Goal: Task Accomplishment & Management: Manage account settings

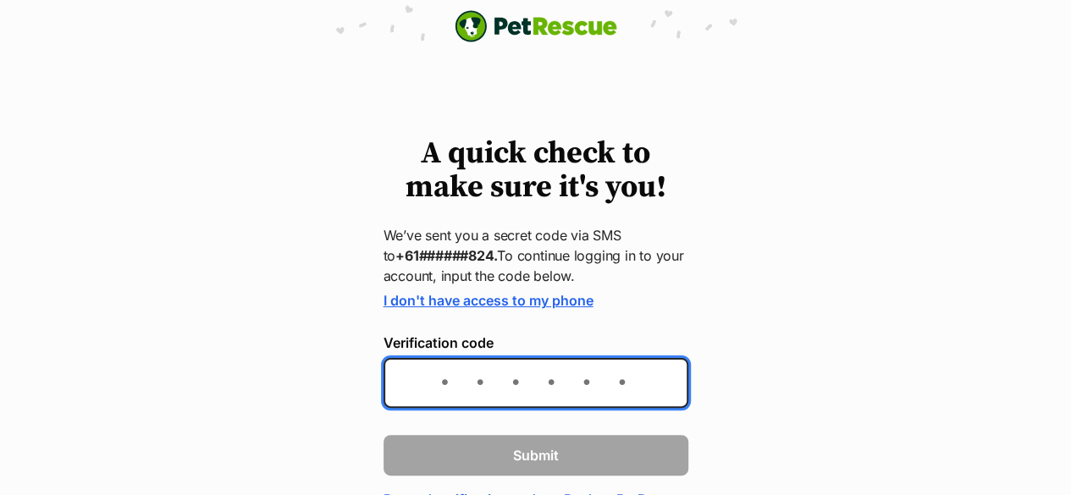
click at [629, 383] on input "Verification code" at bounding box center [535, 383] width 305 height 50
type input "794514"
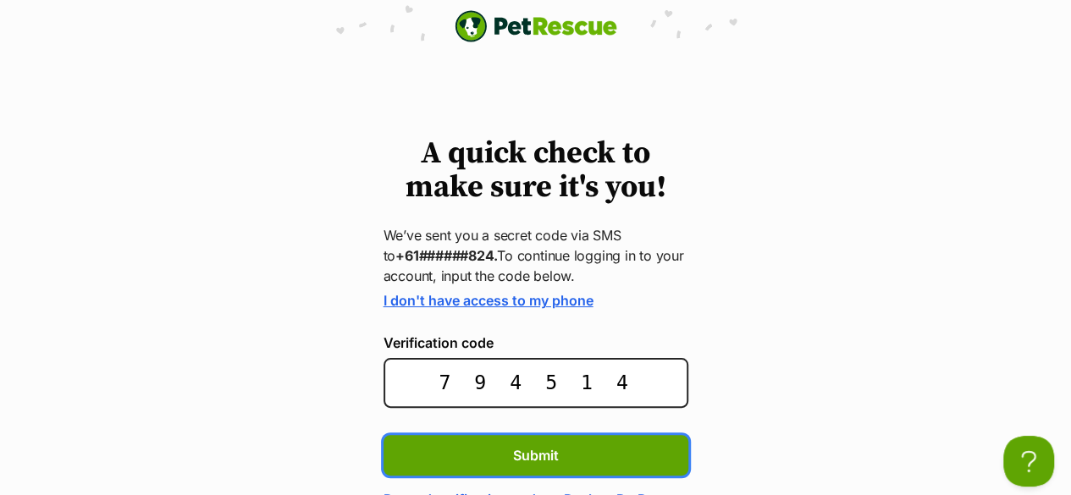
click at [383, 435] on button "Submit" at bounding box center [535, 455] width 305 height 41
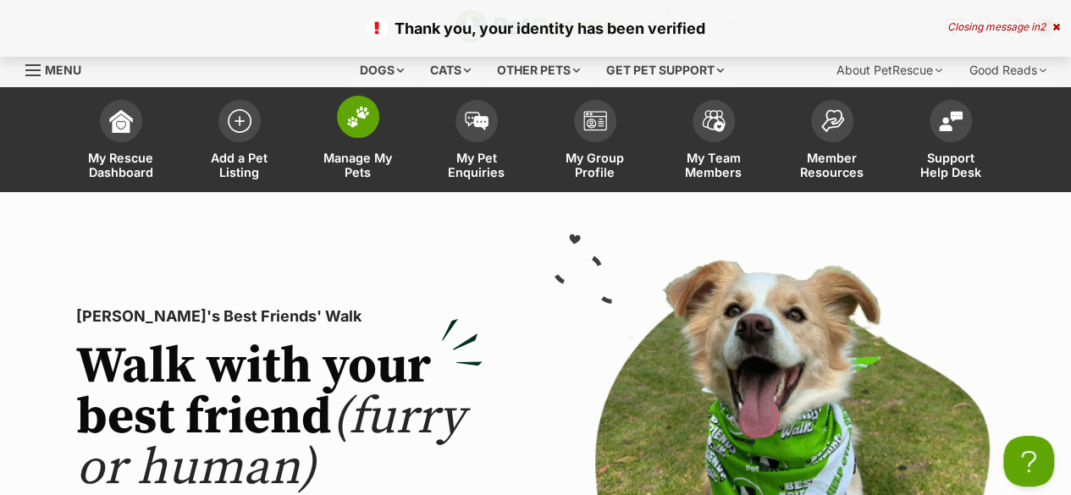
click at [362, 157] on span "Manage My Pets" at bounding box center [358, 165] width 76 height 29
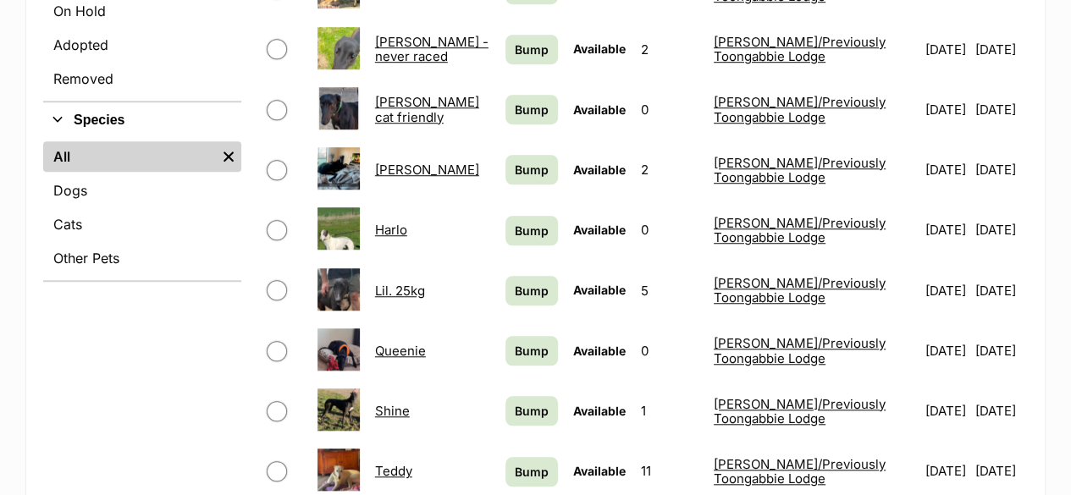
scroll to position [592, 0]
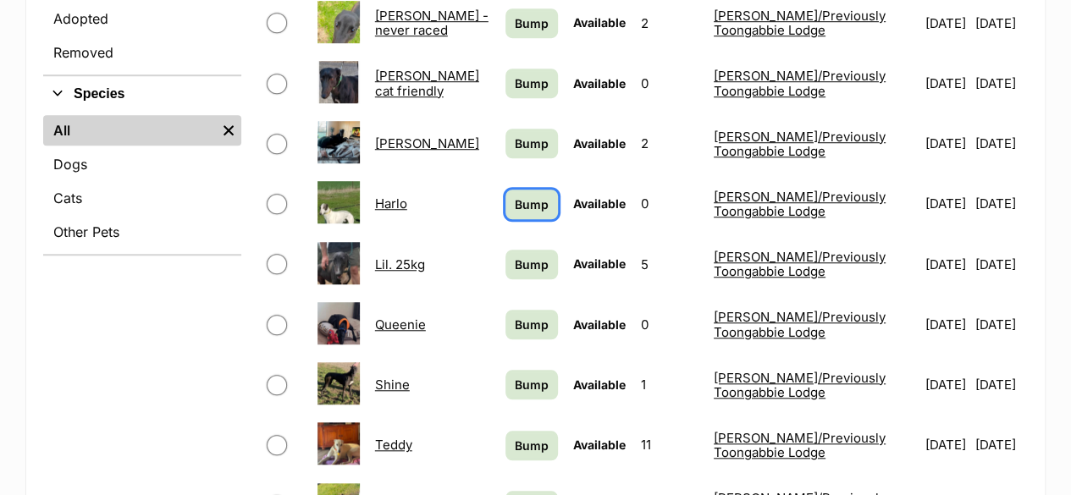
click at [515, 196] on span "Bump" at bounding box center [532, 205] width 34 height 18
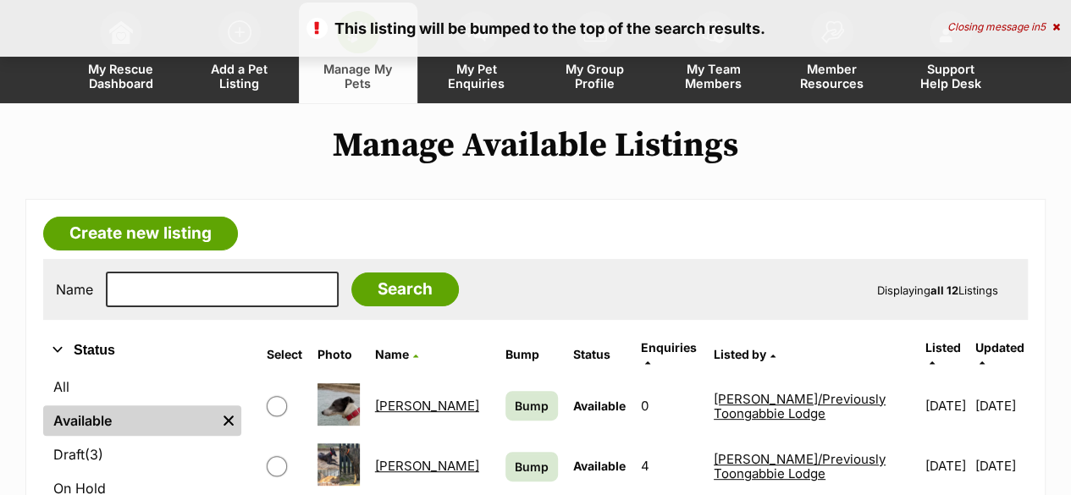
scroll to position [254, 0]
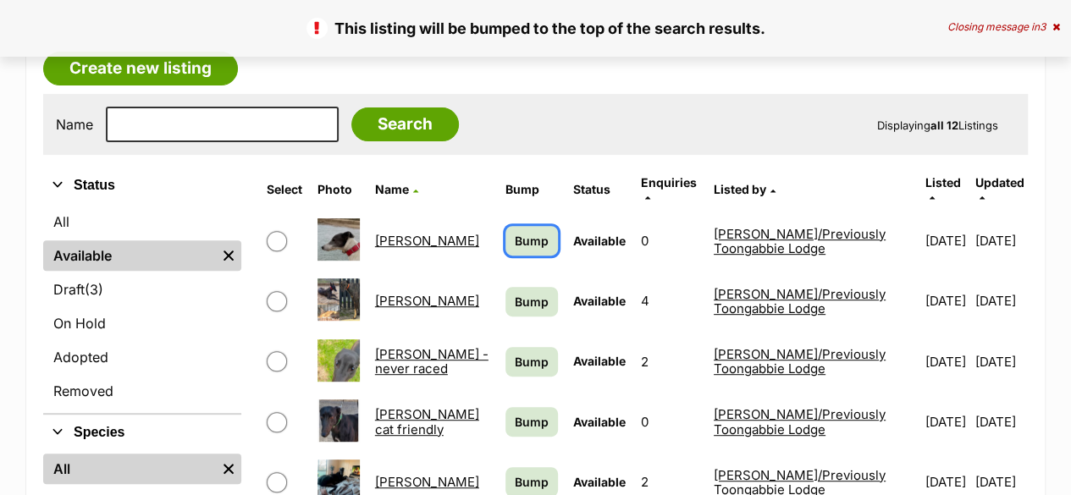
click at [515, 232] on span "Bump" at bounding box center [532, 241] width 34 height 18
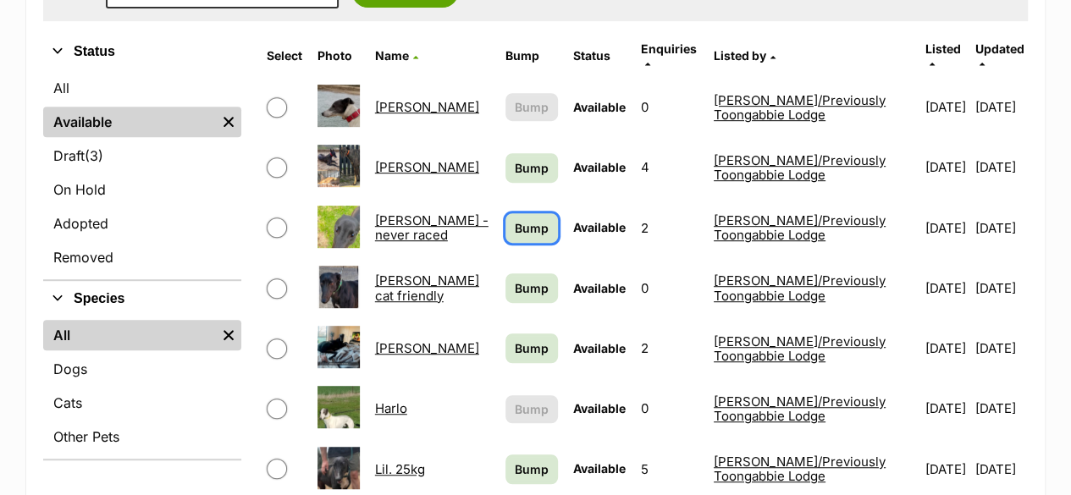
scroll to position [423, 0]
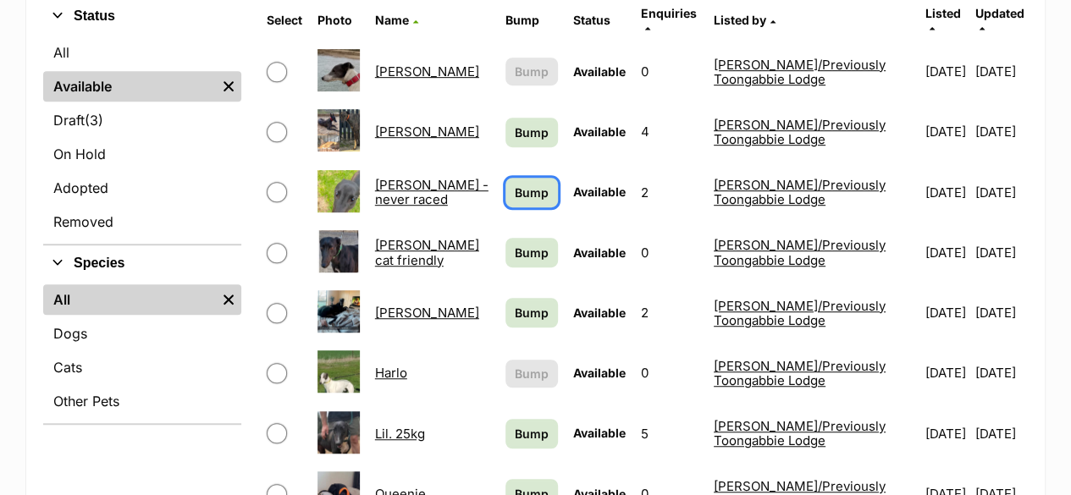
click at [515, 184] on span "Bump" at bounding box center [532, 193] width 34 height 18
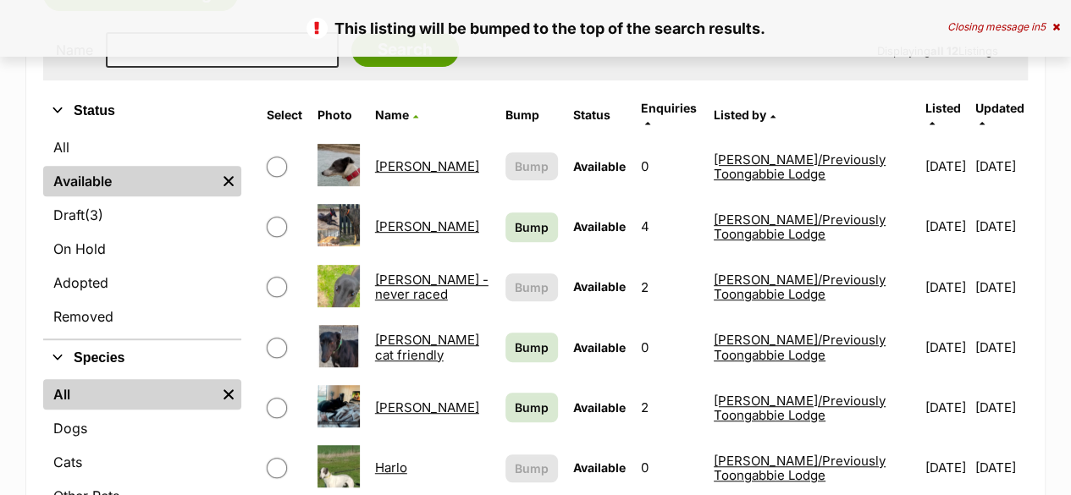
scroll to position [339, 0]
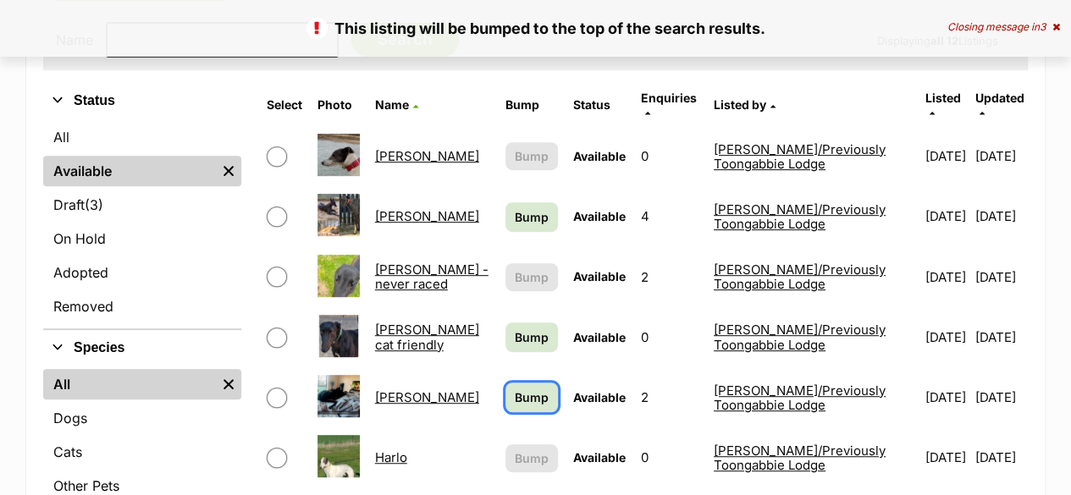
click at [515, 388] on span "Bump" at bounding box center [532, 397] width 34 height 18
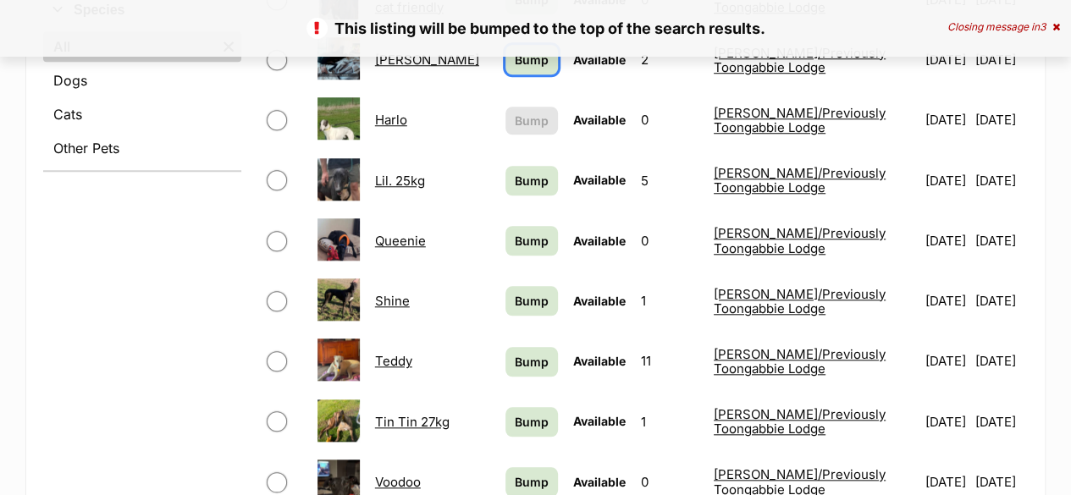
scroll to position [677, 0]
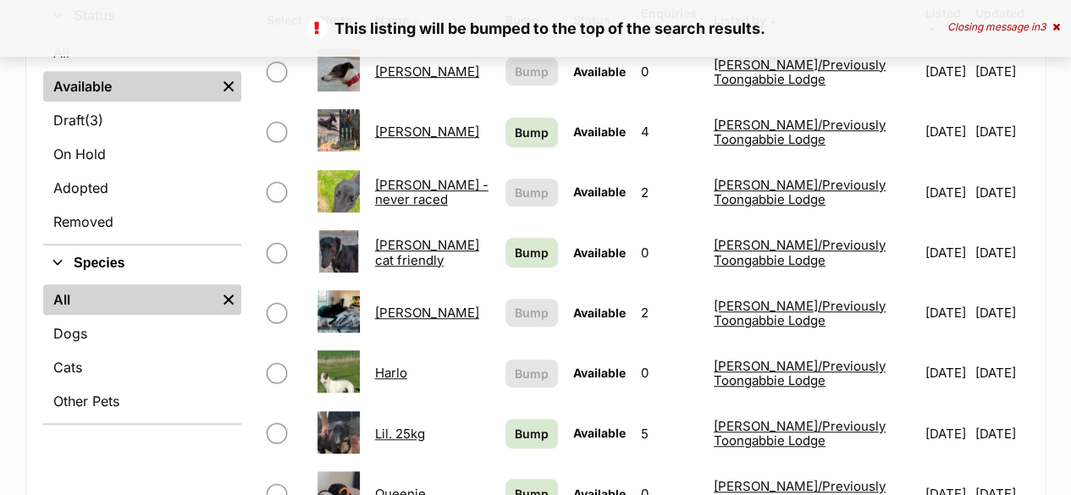
scroll to position [592, 0]
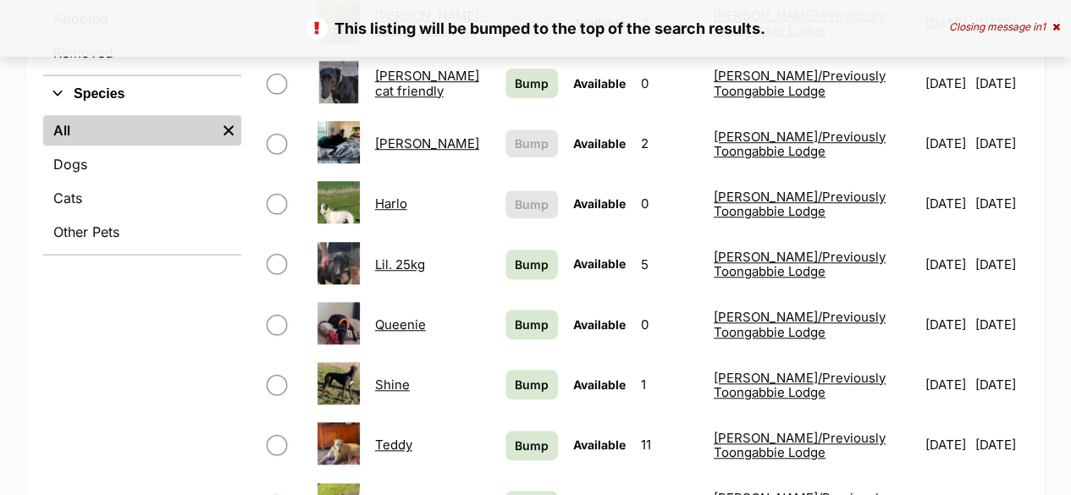
click at [408, 256] on link "Lil. 25kg" at bounding box center [400, 264] width 50 height 16
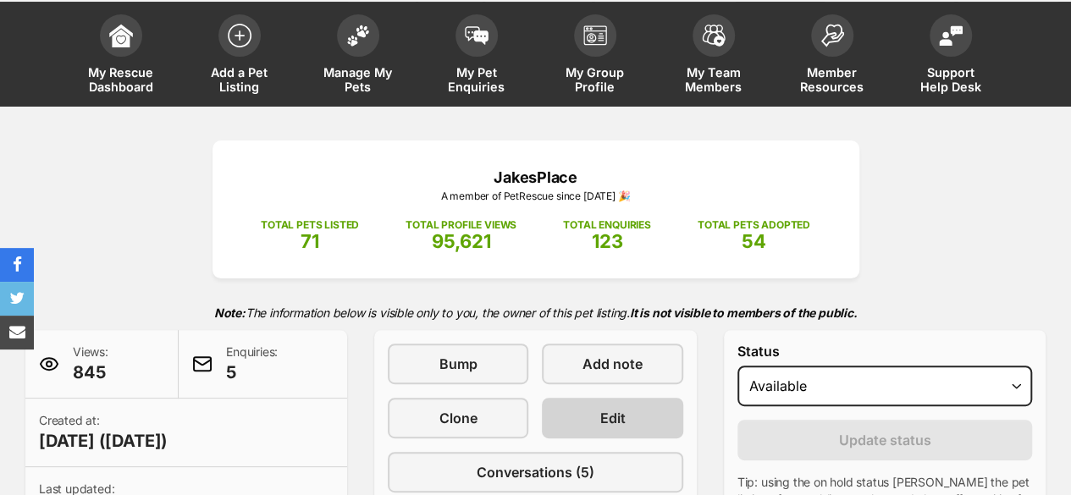
scroll to position [169, 0]
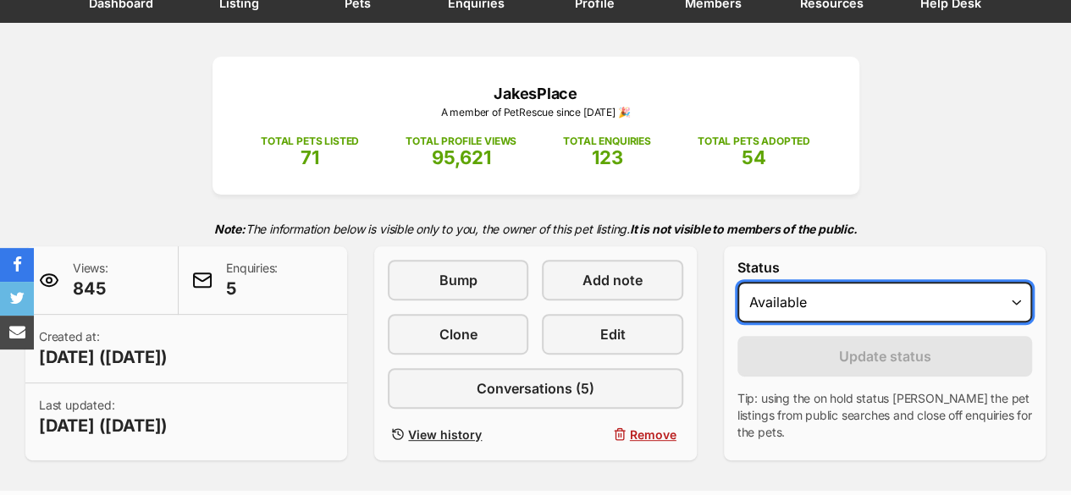
click at [943, 305] on select "Draft - not available as listing has enquires Available On hold Adopted" at bounding box center [884, 302] width 295 height 41
click at [737, 282] on select "Draft - not available as listing has enquires Available On hold Adopted" at bounding box center [884, 302] width 295 height 41
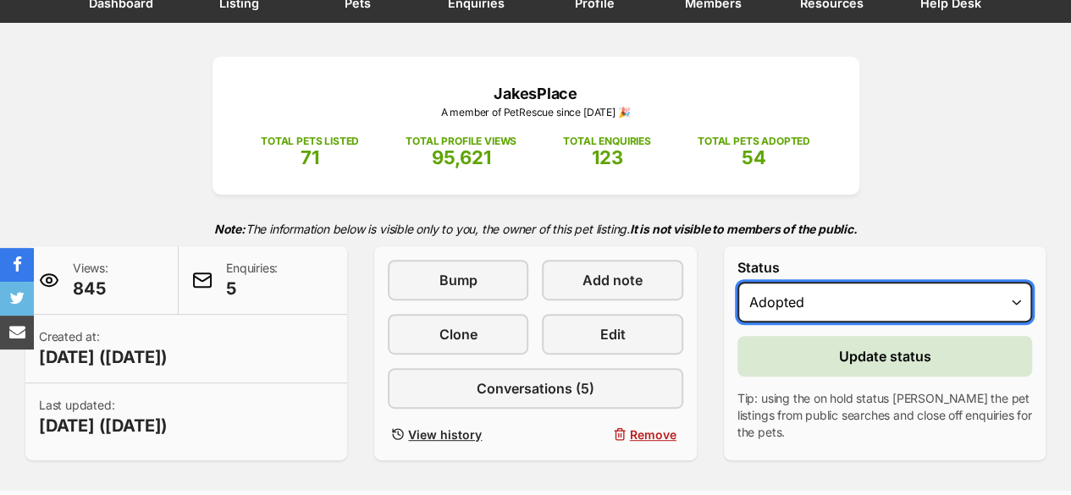
scroll to position [0, 0]
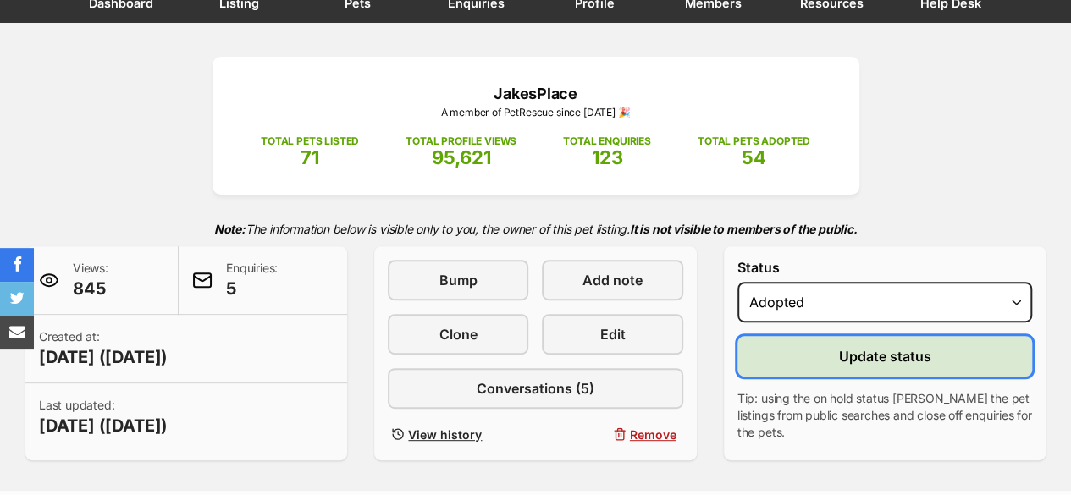
click at [829, 375] on button "Update status" at bounding box center [884, 356] width 295 height 41
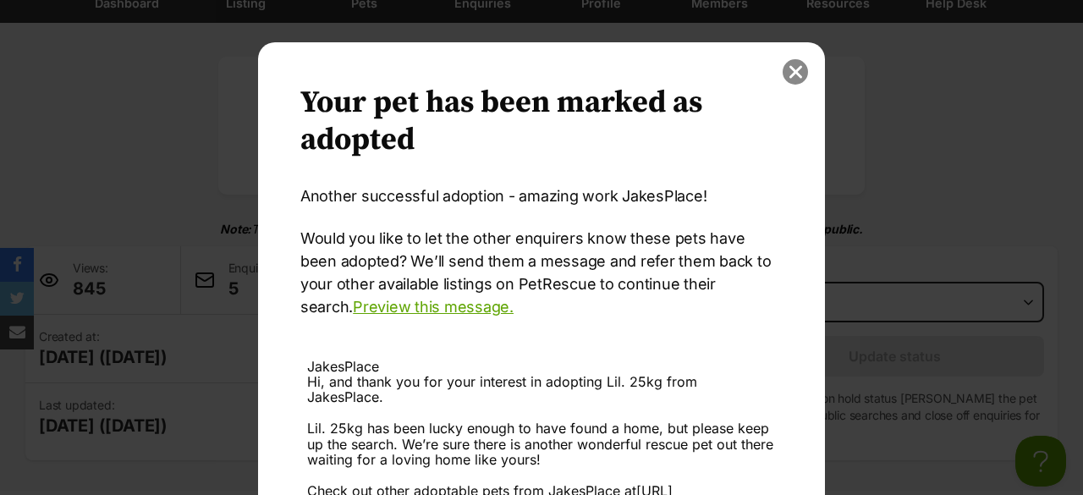
click at [789, 70] on button "close" at bounding box center [795, 71] width 25 height 25
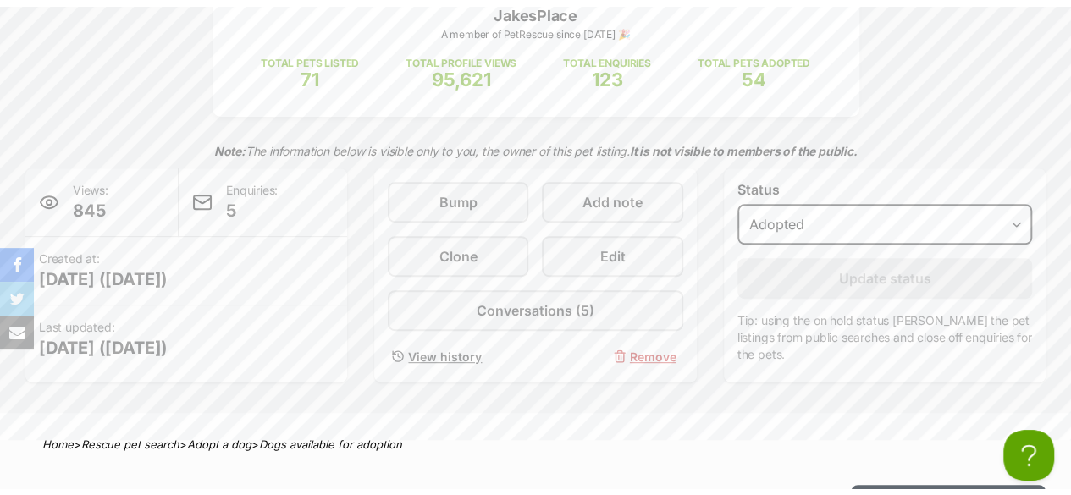
scroll to position [339, 0]
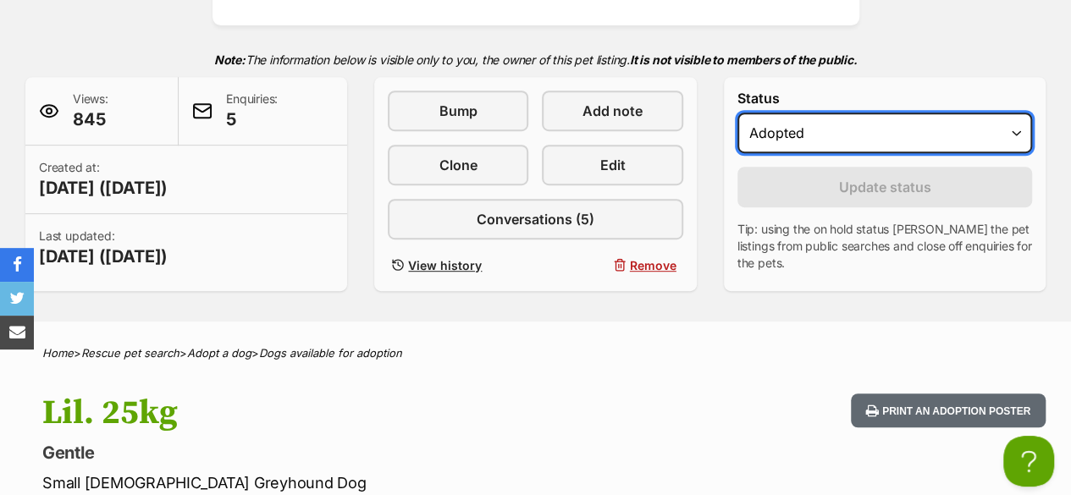
drag, startPoint x: 851, startPoint y: 79, endPoint x: 909, endPoint y: 133, distance: 79.0
click at [909, 133] on select "Draft - not available as listing has enquires Available On hold Adopted" at bounding box center [884, 133] width 295 height 41
click at [737, 113] on select "Draft - not available as listing has enquires Available On hold Adopted" at bounding box center [884, 133] width 295 height 41
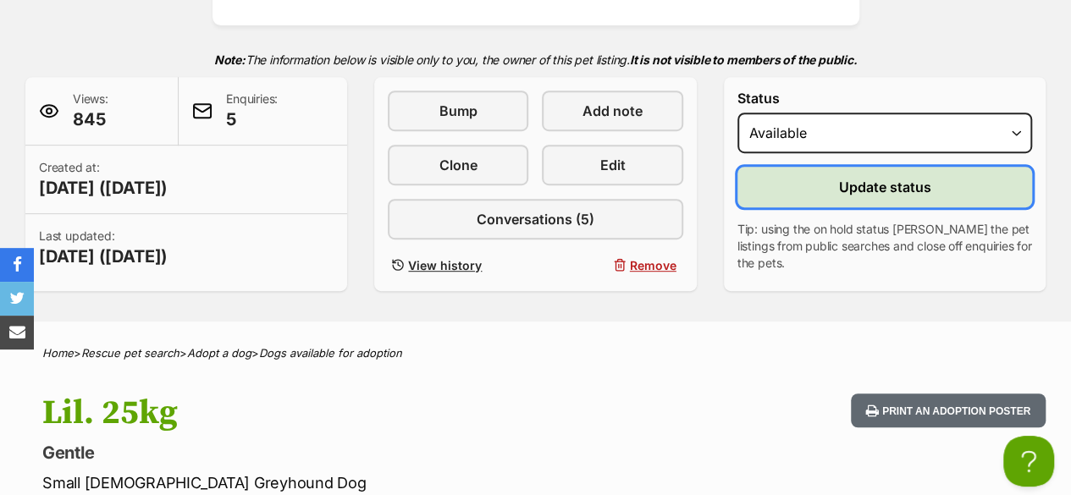
click at [894, 185] on span "Update status" at bounding box center [884, 187] width 92 height 20
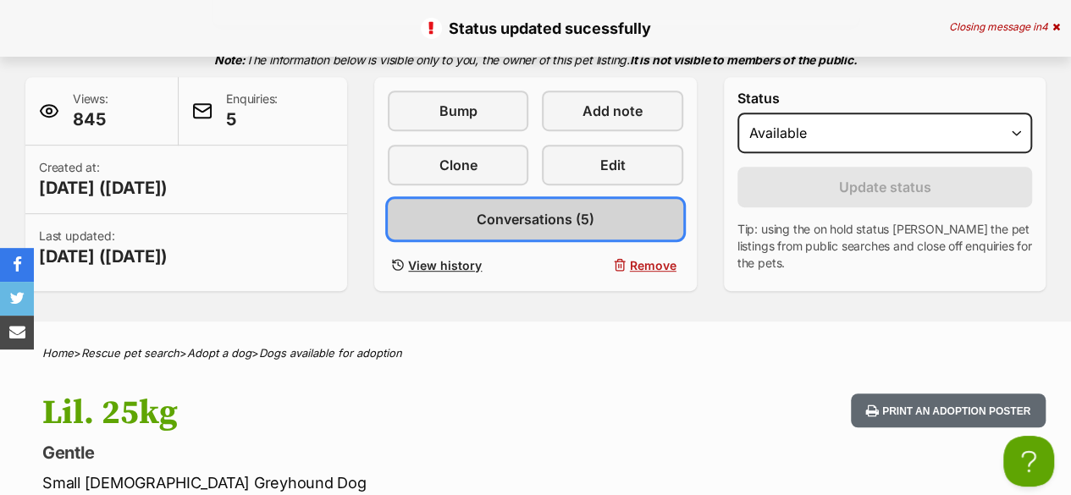
click at [601, 224] on link "Conversations (5)" at bounding box center [535, 219] width 295 height 41
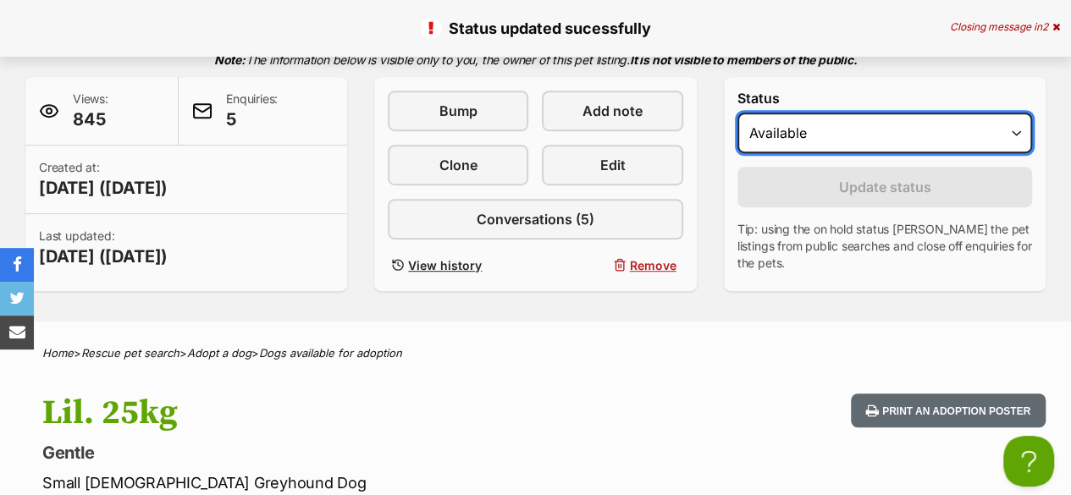
click at [818, 128] on select "Draft - not available as listing has enquires Available On hold Adopted" at bounding box center [884, 133] width 295 height 41
click at [737, 113] on select "Draft - not available as listing has enquires Available On hold Adopted" at bounding box center [884, 133] width 295 height 41
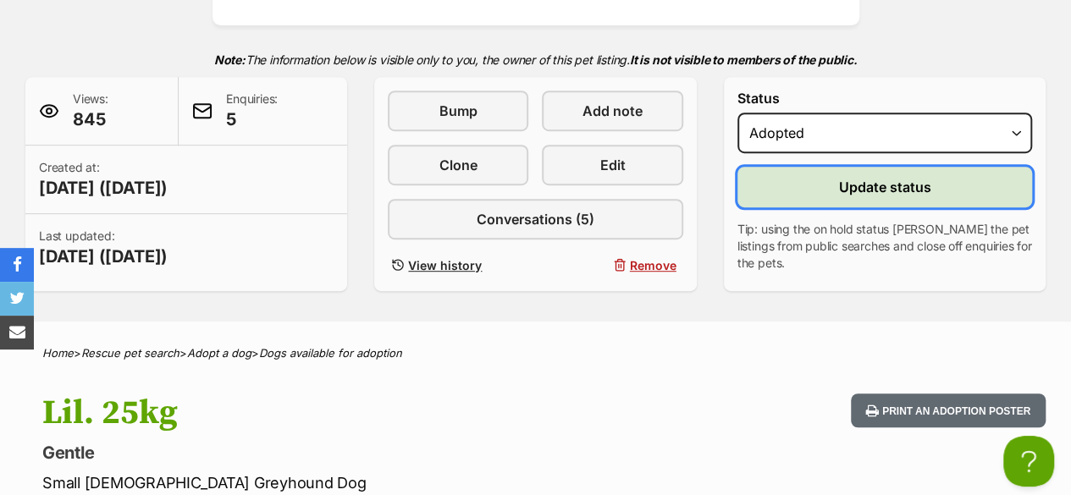
click at [841, 197] on button "Update status" at bounding box center [884, 187] width 295 height 41
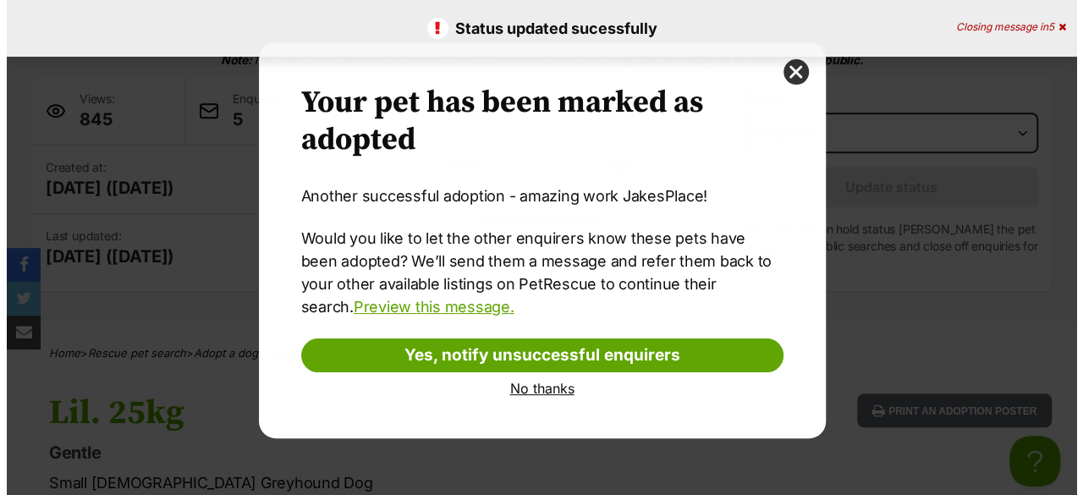
scroll to position [0, 0]
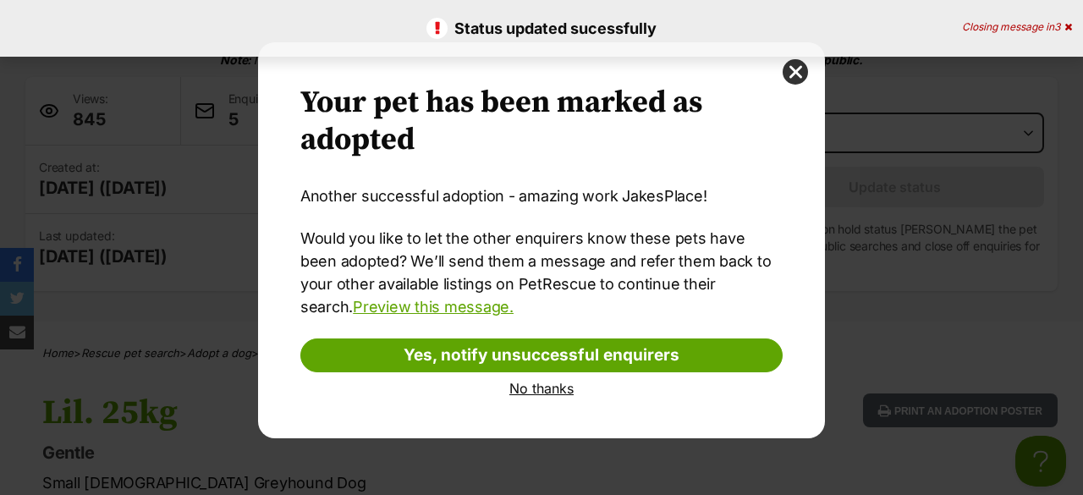
click at [553, 383] on link "No thanks" at bounding box center [541, 388] width 482 height 15
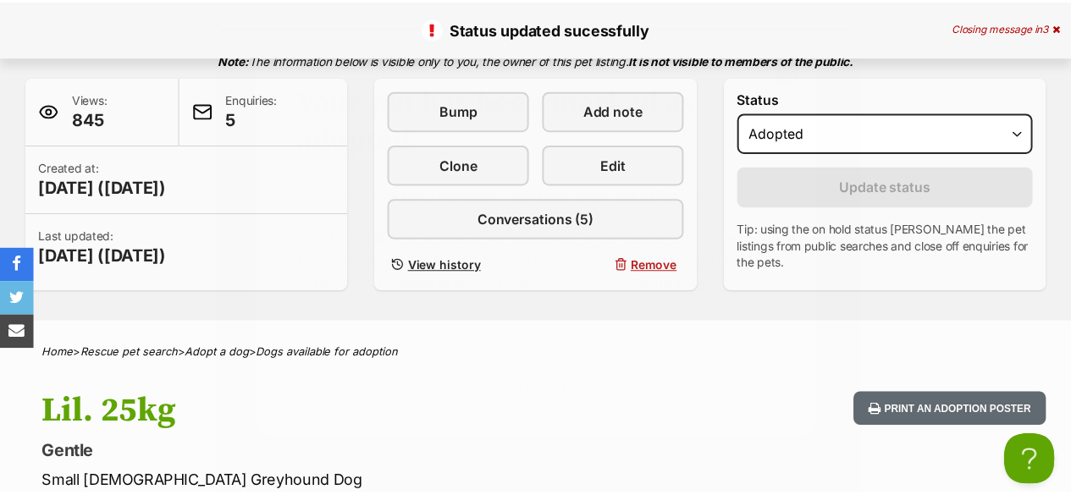
scroll to position [339, 0]
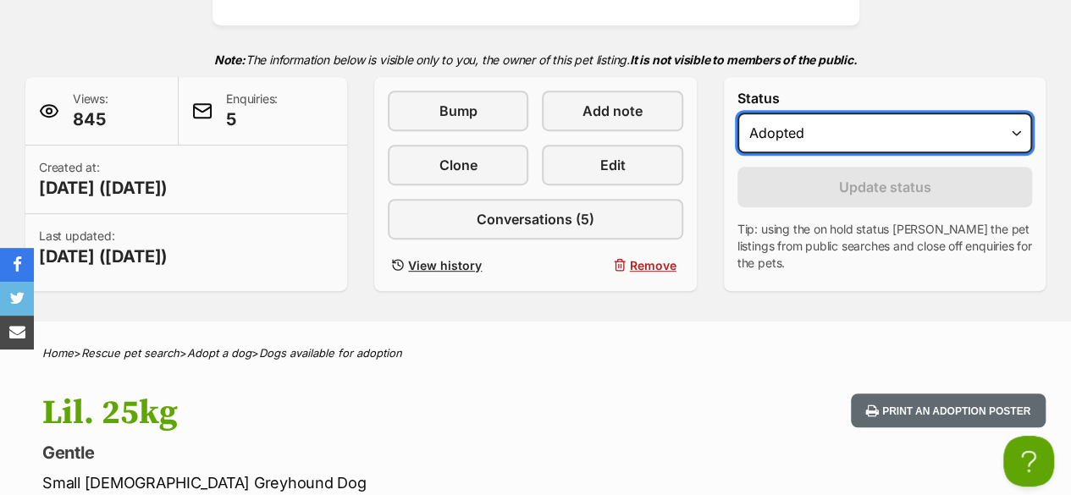
click at [931, 129] on select "Draft - not available as listing has enquires Available On hold Adopted" at bounding box center [884, 133] width 295 height 41
click at [737, 113] on select "Draft - not available as listing has enquires Available On hold Adopted" at bounding box center [884, 133] width 295 height 41
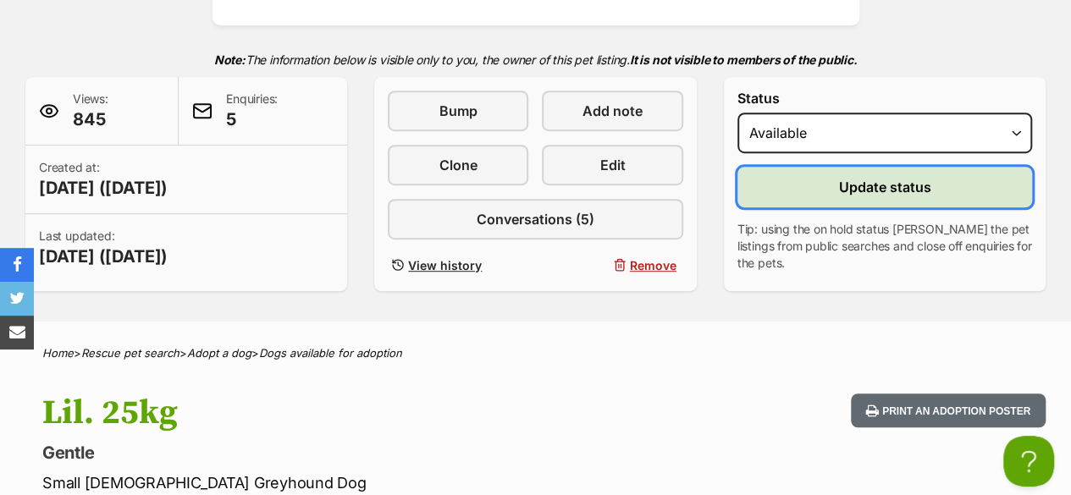
click at [895, 188] on span "Update status" at bounding box center [884, 187] width 92 height 20
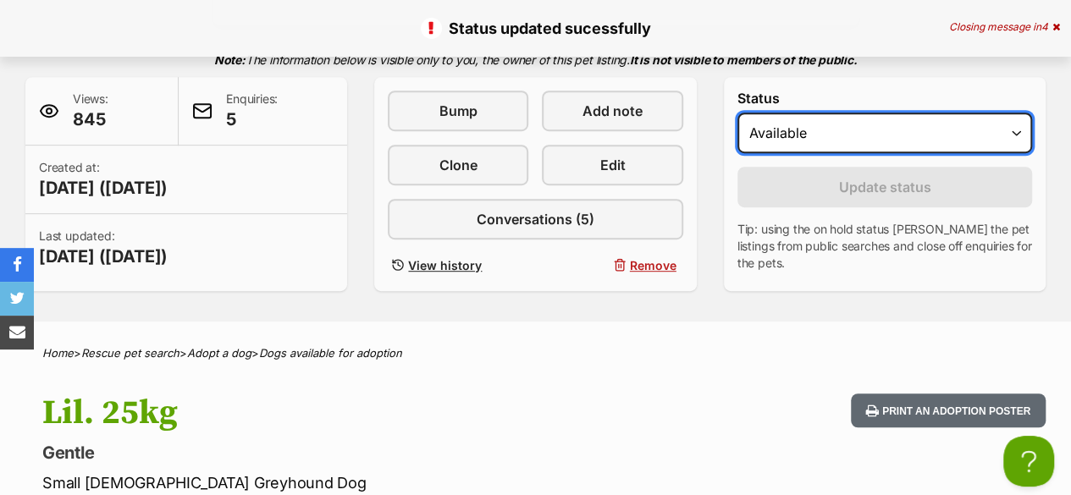
click at [882, 137] on select "Draft - not available as listing has enquires Available On hold Adopted" at bounding box center [884, 133] width 295 height 41
select select "rehomed"
click at [737, 113] on select "Draft - not available as listing has enquires Available On hold Adopted" at bounding box center [884, 133] width 295 height 41
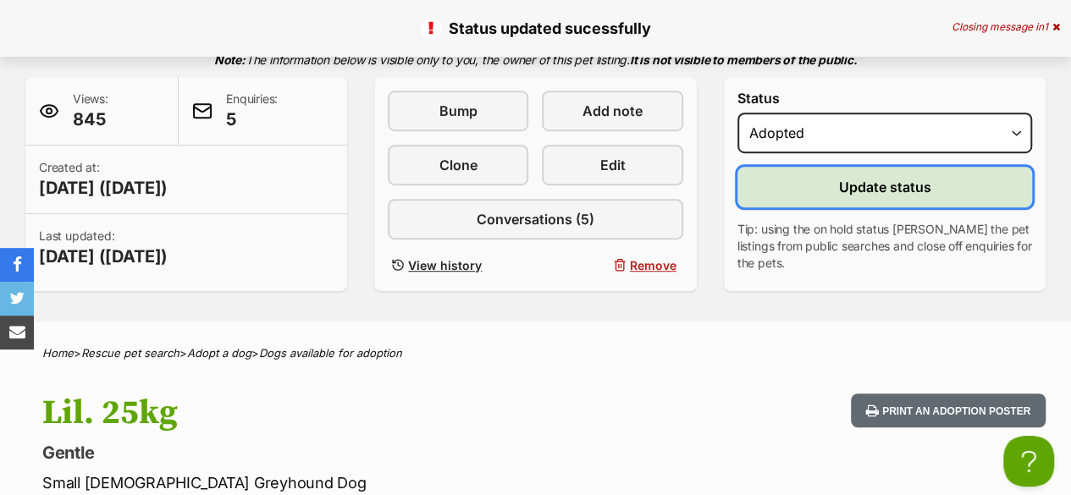
click at [882, 184] on span "Update status" at bounding box center [884, 187] width 92 height 20
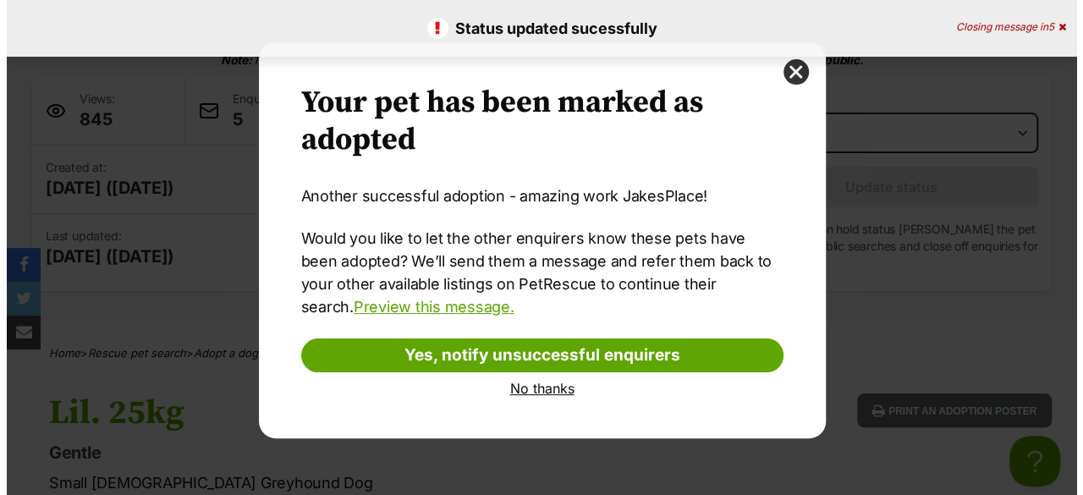
scroll to position [0, 0]
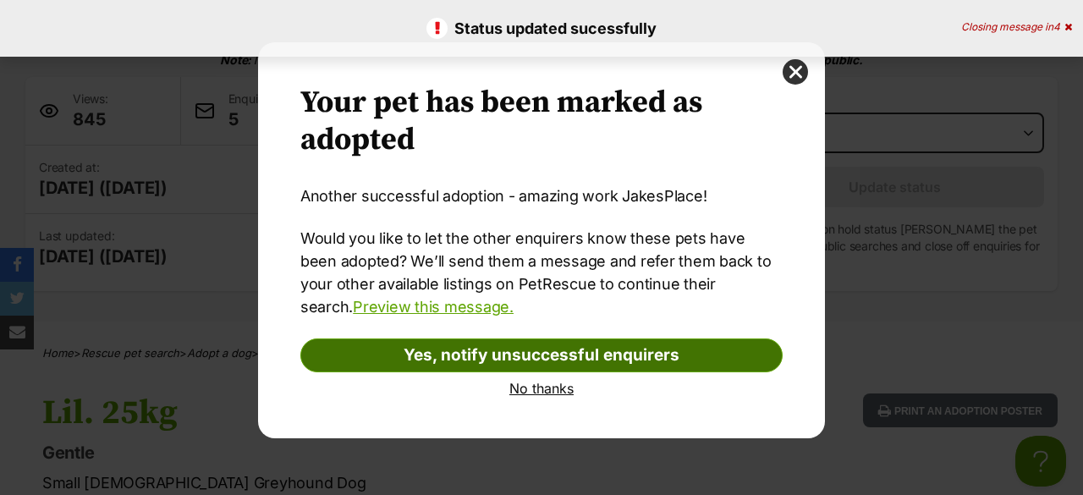
click at [556, 356] on link "Yes, notify unsuccessful enquirers" at bounding box center [541, 356] width 482 height 34
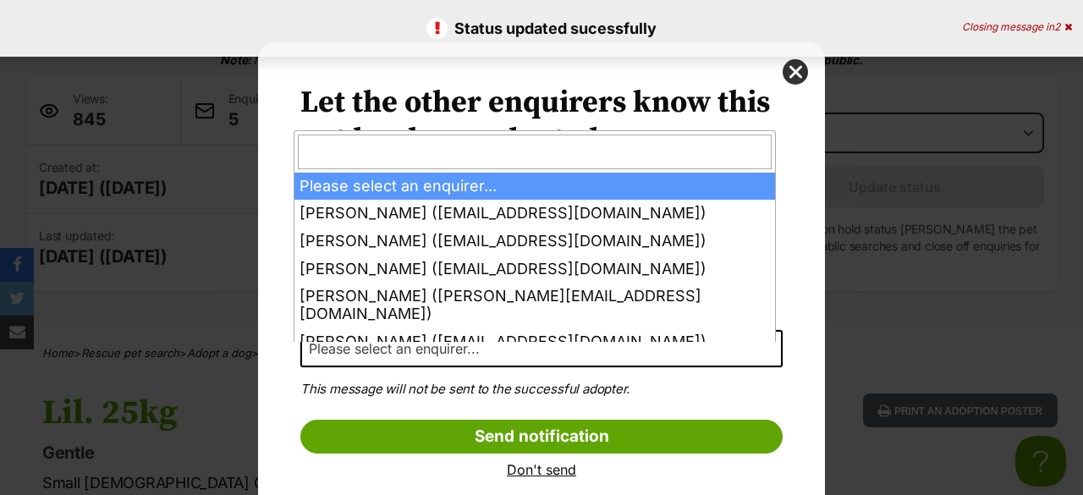
click at [581, 342] on span "Please select an enquirer..." at bounding box center [541, 348] width 482 height 37
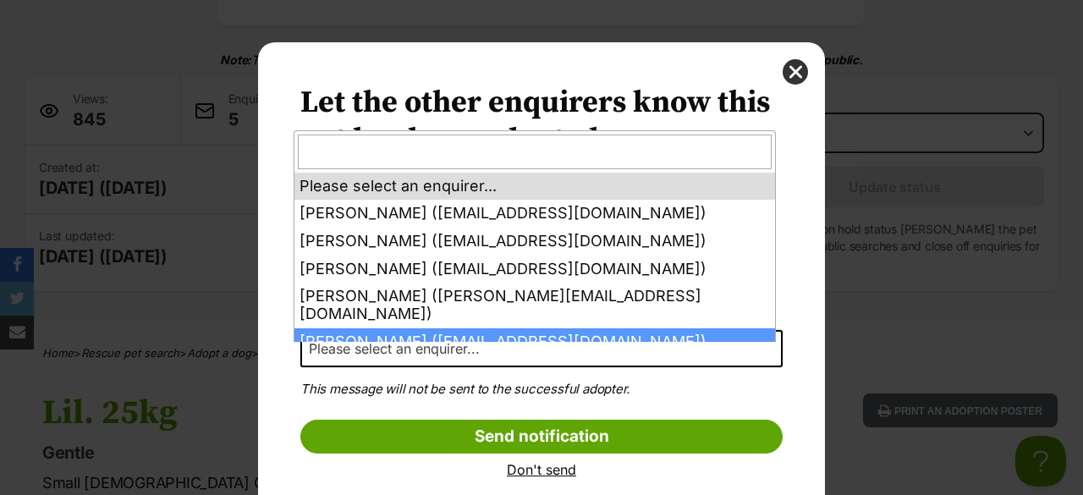
scroll to position [24, 0]
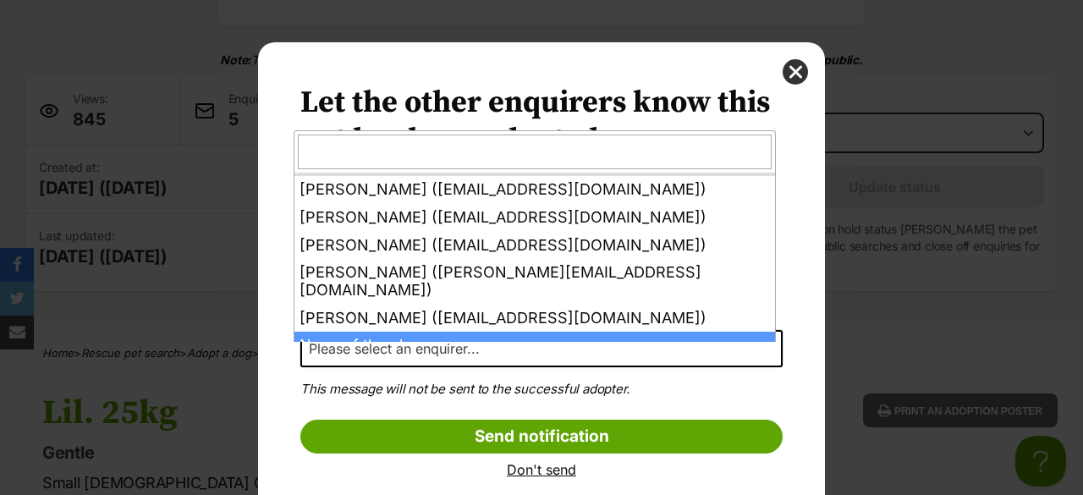
select select "other"
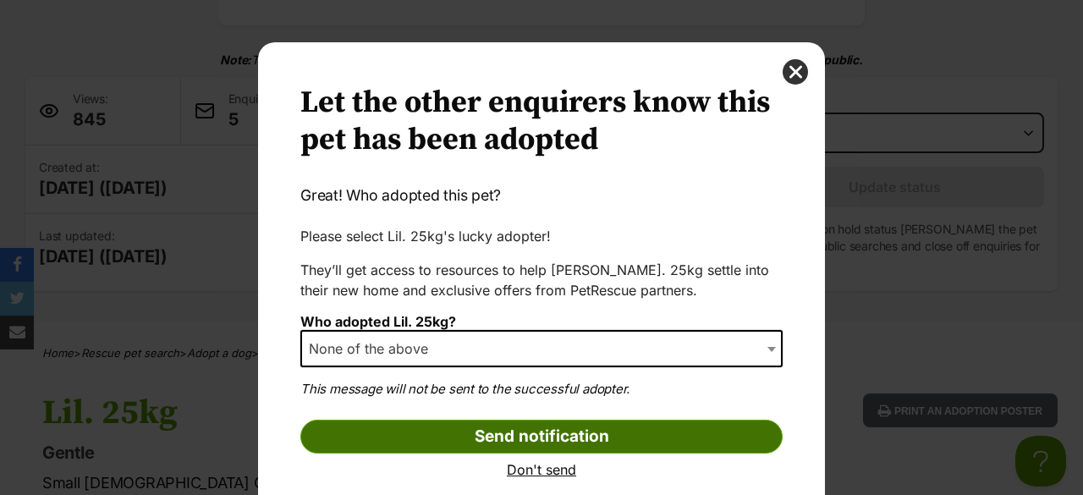
click at [592, 439] on input "Send notification" at bounding box center [541, 437] width 482 height 34
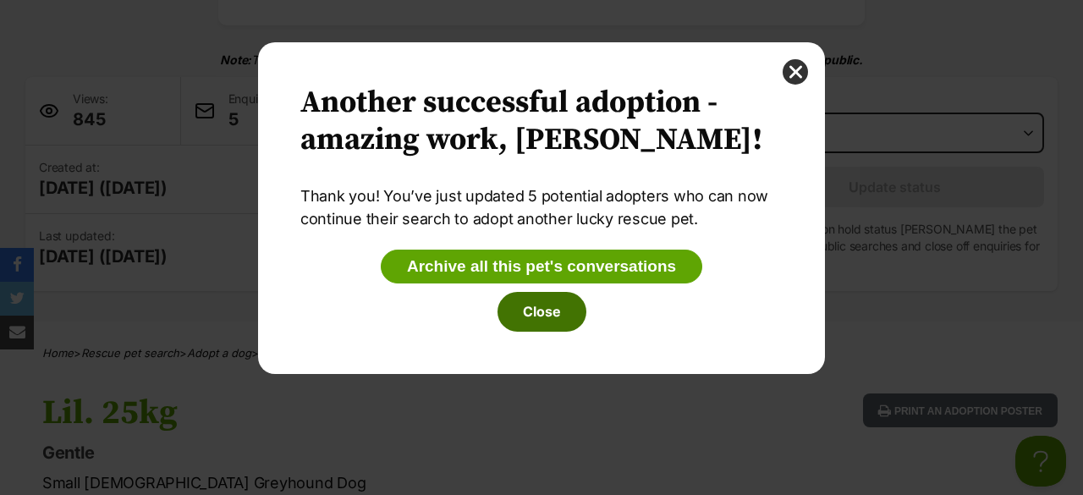
click at [565, 316] on button "Close" at bounding box center [542, 311] width 89 height 39
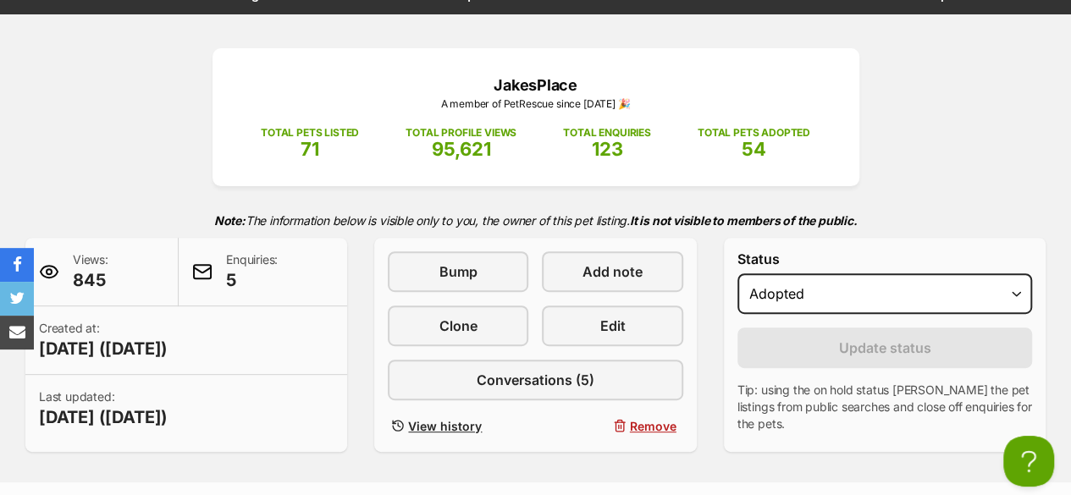
scroll to position [0, 0]
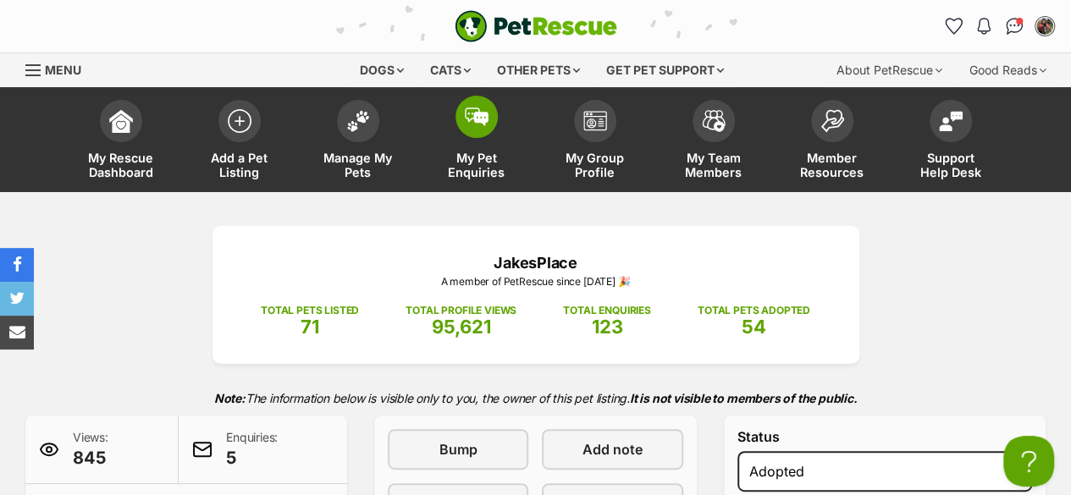
click at [485, 136] on link "My Pet Enquiries" at bounding box center [476, 141] width 118 height 101
click at [474, 125] on img at bounding box center [477, 116] width 24 height 19
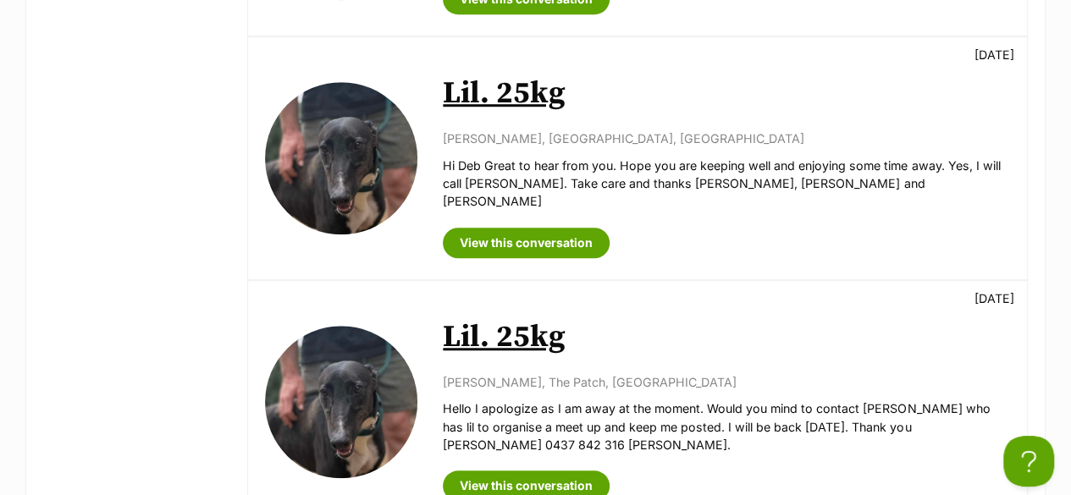
scroll to position [592, 0]
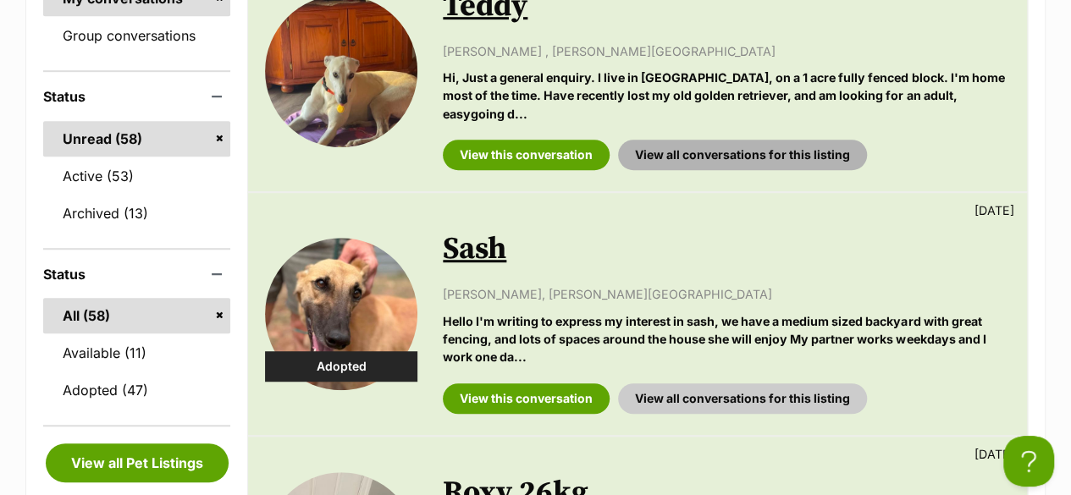
click at [748, 140] on link "View all conversations for this listing" at bounding box center [742, 155] width 249 height 30
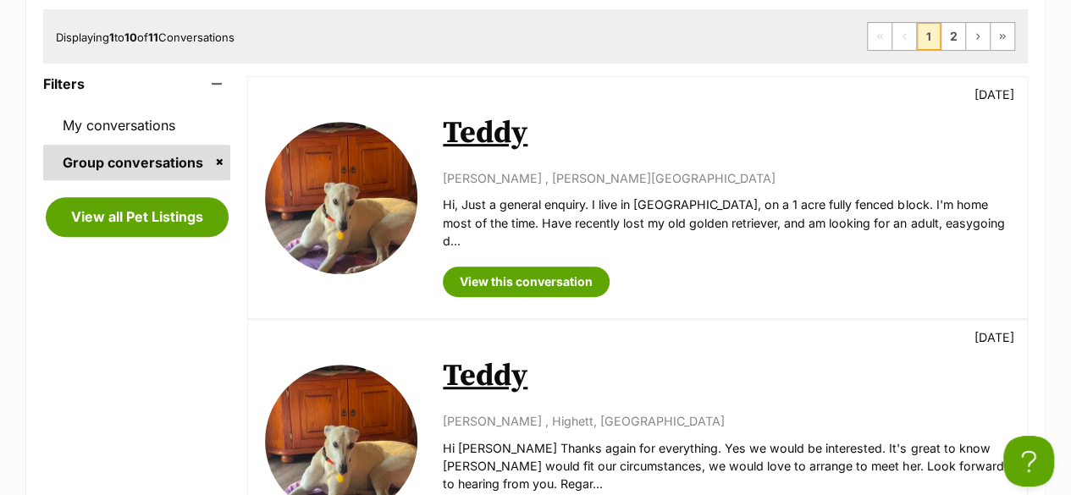
scroll to position [339, 0]
